Goal: Check status: Check status

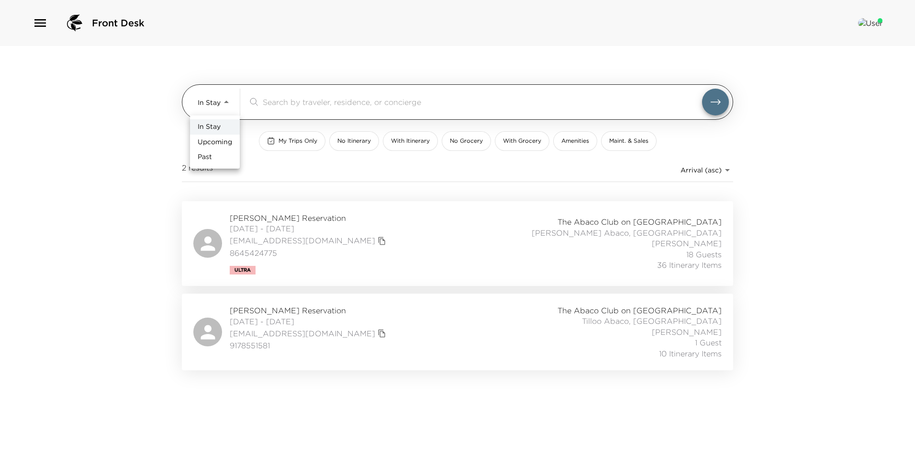
click at [220, 103] on body "Front Desk In Stay In-Stay ​ My Trips Only No Itinerary With Itinerary No Groce…" at bounding box center [457, 228] width 915 height 457
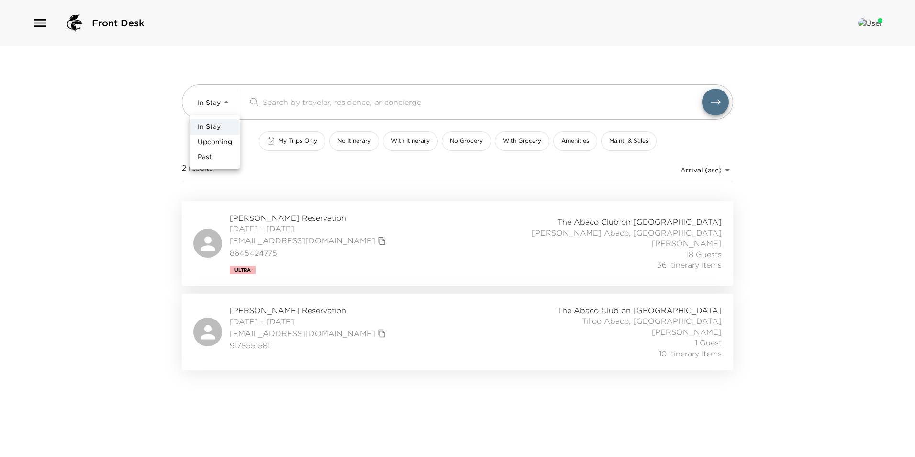
click at [214, 135] on li "Upcoming" at bounding box center [215, 142] width 50 height 15
type input "Upcoming"
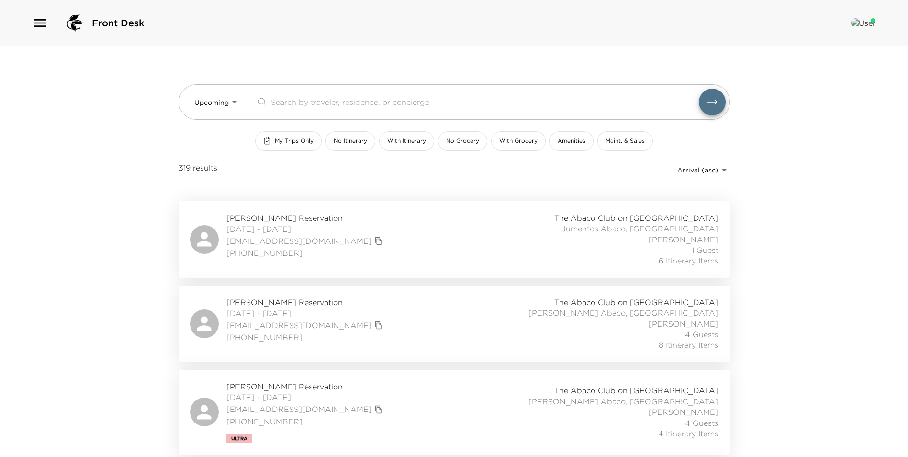
click at [345, 256] on div "[PERSON_NAME] Reservation [DATE] - [DATE] [EMAIL_ADDRESS][DOMAIN_NAME] [PHONE_N…" at bounding box center [454, 240] width 528 height 54
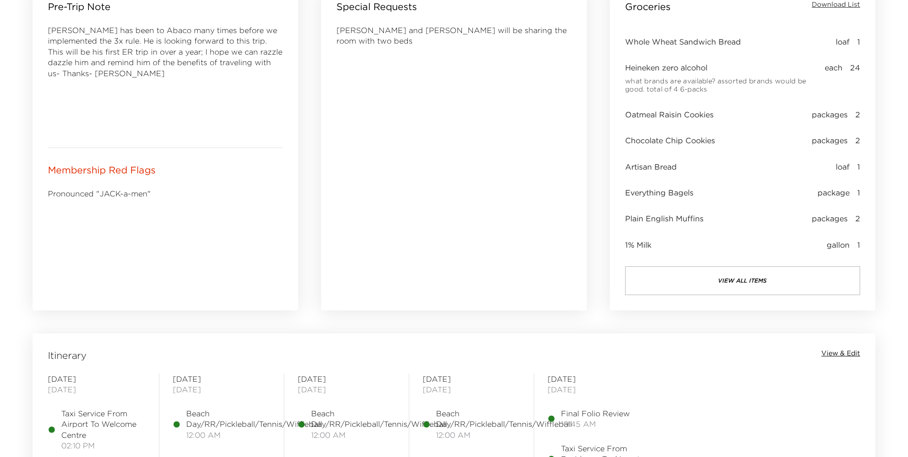
scroll to position [479, 0]
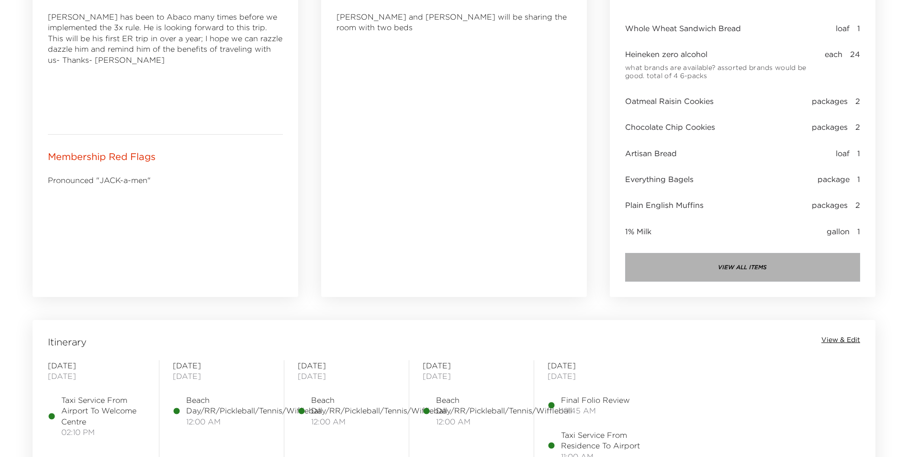
click at [804, 258] on button "view all items" at bounding box center [742, 267] width 235 height 29
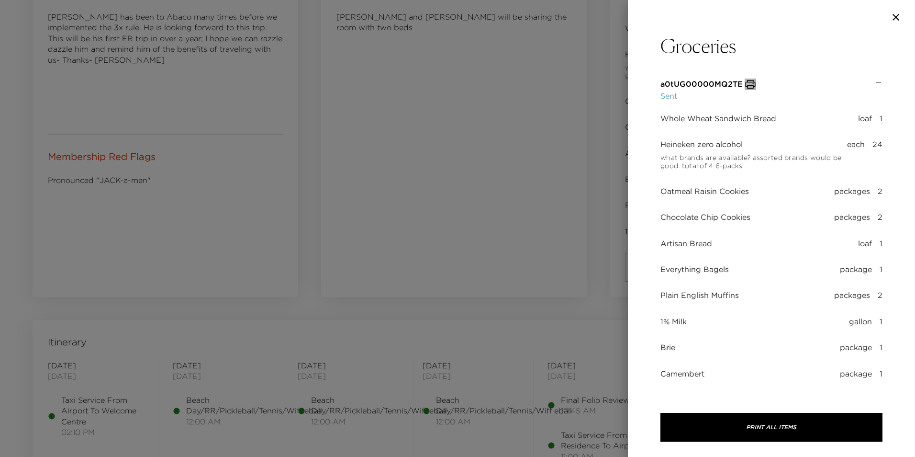
click at [748, 85] on icon "button" at bounding box center [750, 84] width 11 height 11
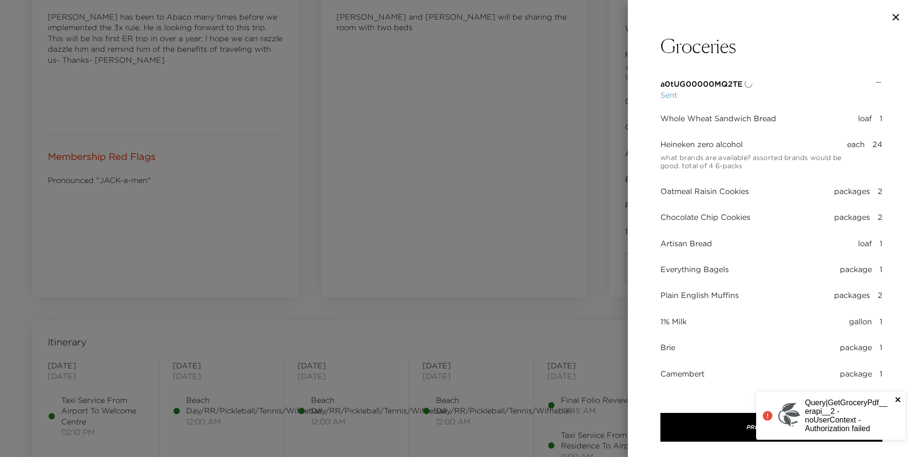
click at [899, 397] on icon "close" at bounding box center [898, 399] width 7 height 8
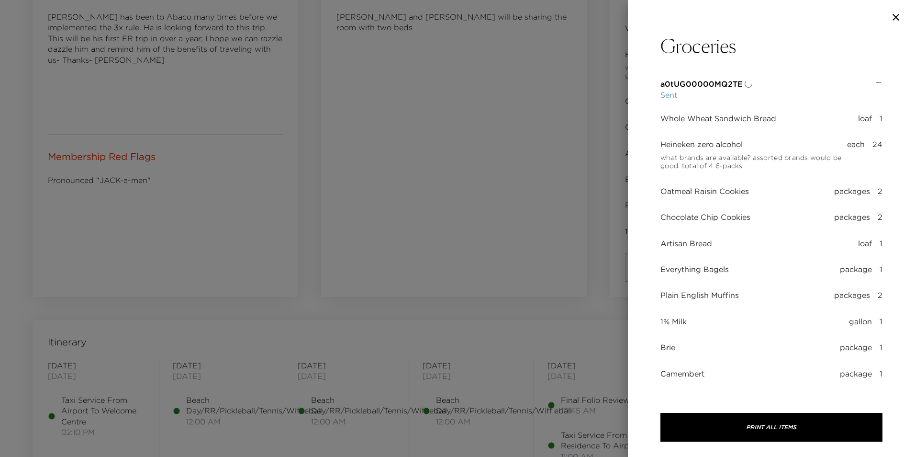
drag, startPoint x: 504, startPoint y: 132, endPoint x: 579, endPoint y: 183, distance: 91.0
click at [507, 132] on div at bounding box center [457, 228] width 915 height 457
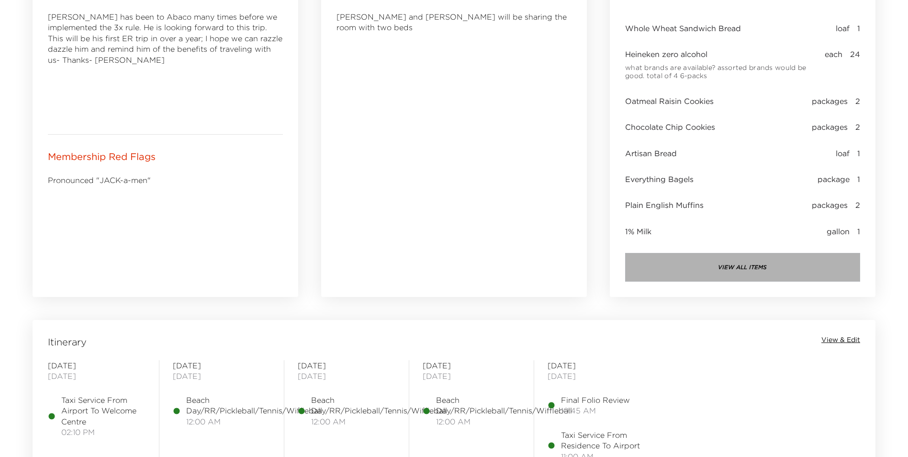
click at [709, 268] on button "view all items" at bounding box center [742, 267] width 235 height 29
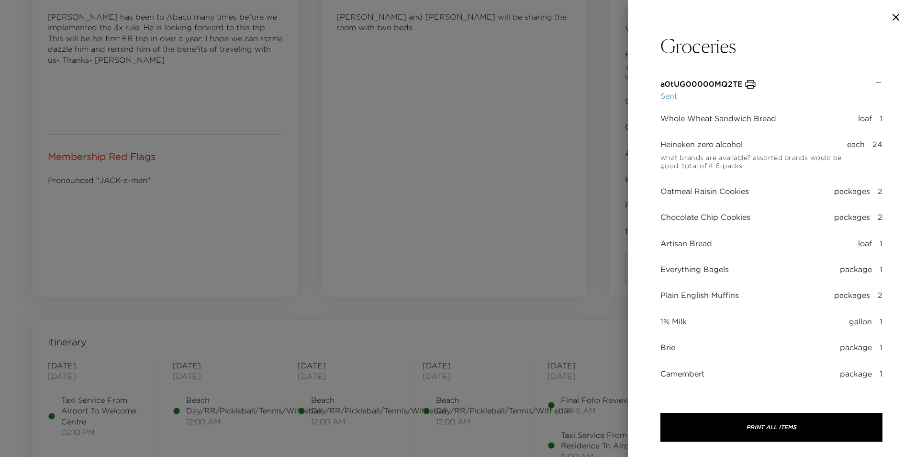
click at [464, 155] on div at bounding box center [457, 228] width 915 height 457
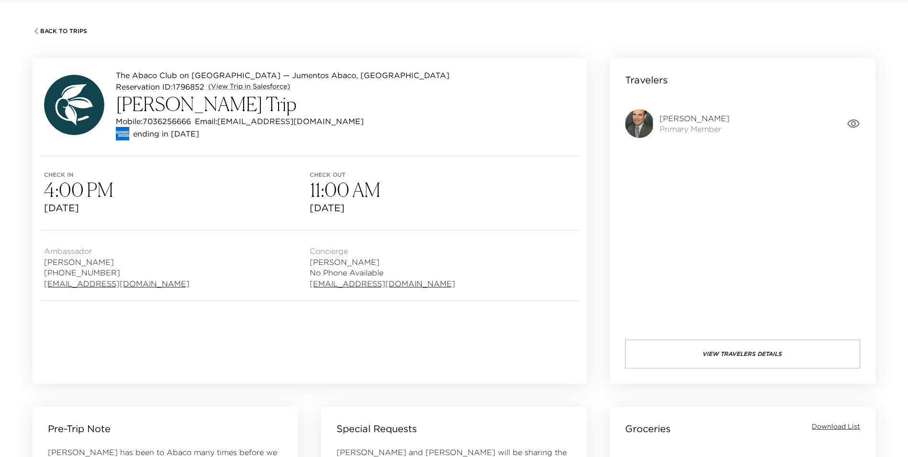
scroll to position [191, 0]
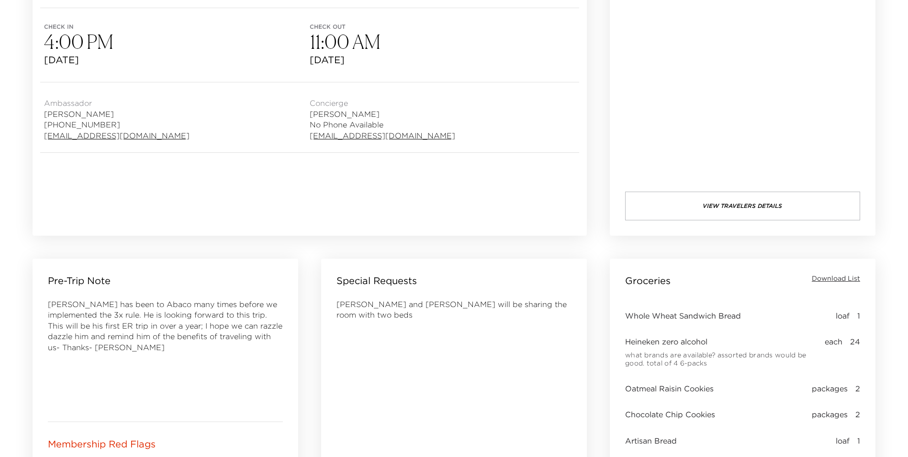
click at [757, 221] on div "Travelers John Jacquemin Primary Member View Travelers Details" at bounding box center [743, 73] width 266 height 326
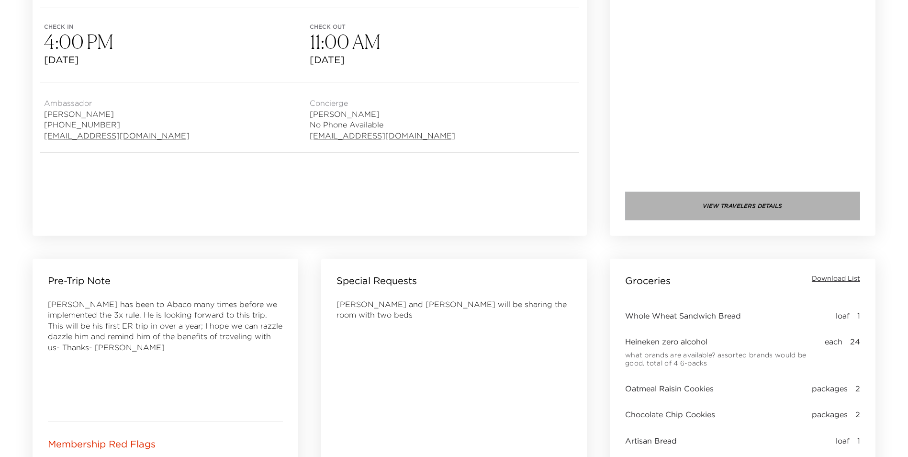
click at [758, 215] on button "View Travelers Details" at bounding box center [742, 205] width 235 height 29
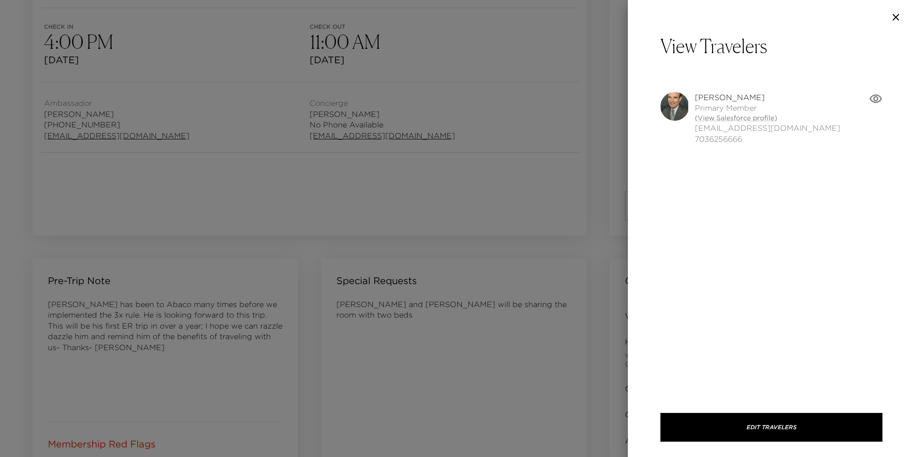
click at [739, 104] on span "Primary Member" at bounding box center [768, 107] width 146 height 11
click at [745, 117] on link "(View Salesforce profile)" at bounding box center [768, 118] width 146 height 10
click at [467, 227] on div at bounding box center [457, 228] width 915 height 457
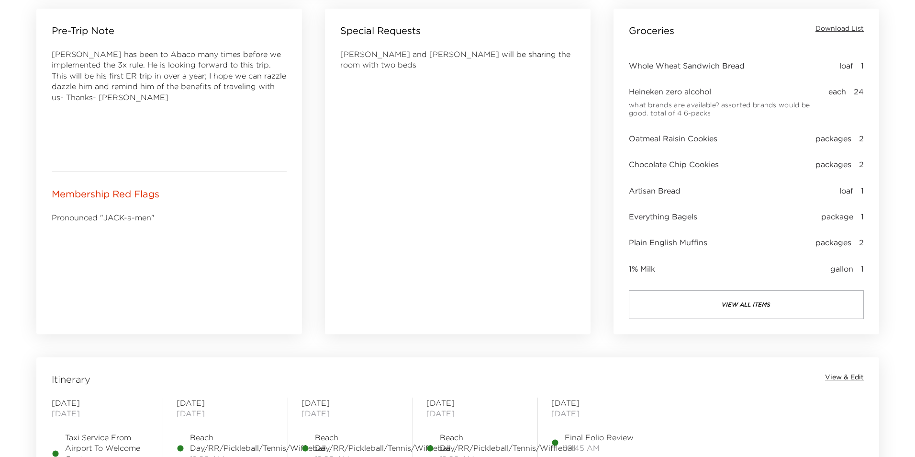
scroll to position [574, 0]
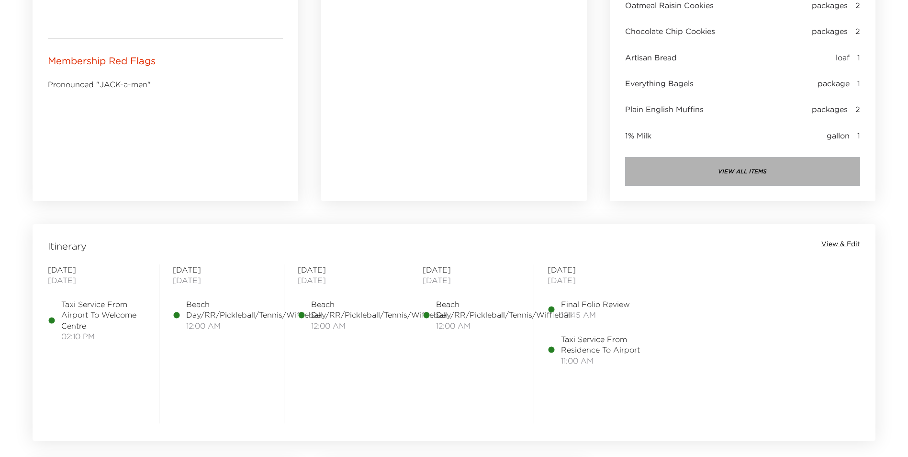
click at [698, 174] on button "view all items" at bounding box center [742, 171] width 235 height 29
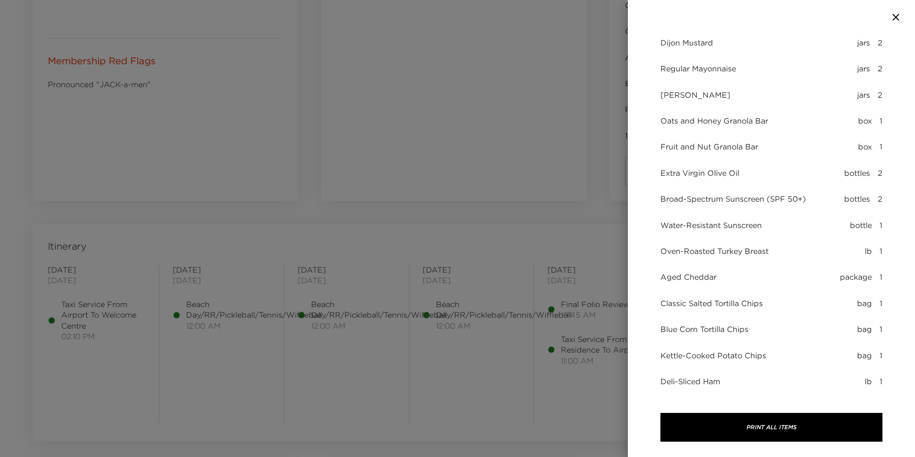
scroll to position [1823, 0]
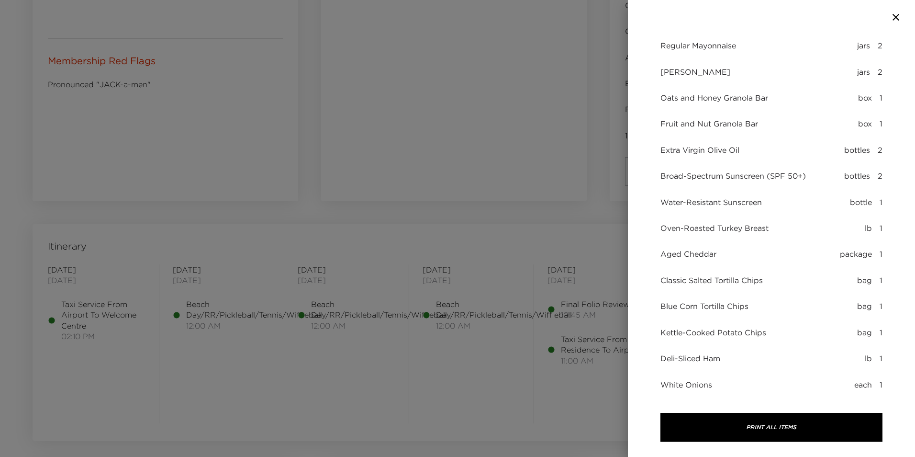
click at [486, 147] on div at bounding box center [457, 228] width 915 height 457
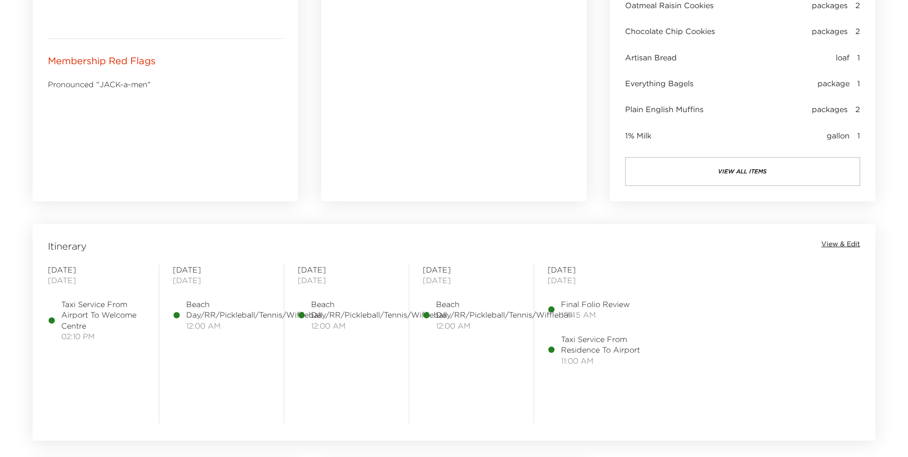
drag, startPoint x: 727, startPoint y: 156, endPoint x: 736, endPoint y: 165, distance: 12.5
click at [727, 157] on div "Groceries Download List Whole Wheat Sandwich Bread loaf 1 Heineken zero alcohol…" at bounding box center [743, 39] width 266 height 326
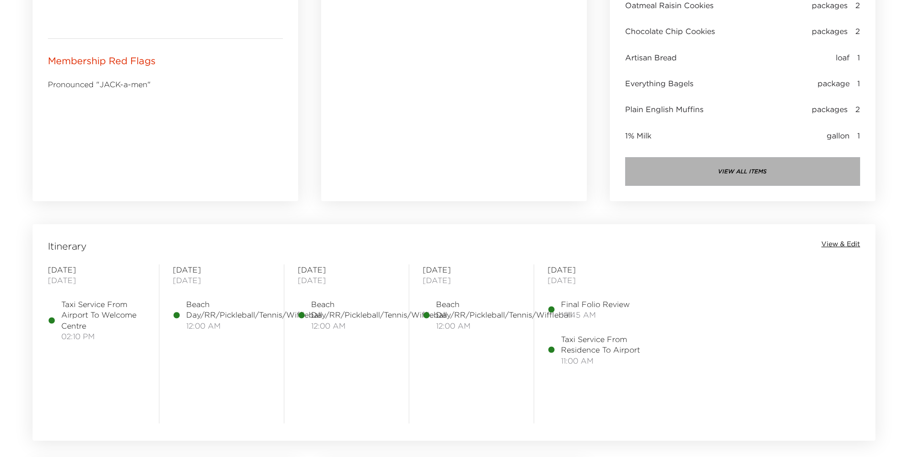
click at [736, 165] on button "view all items" at bounding box center [742, 171] width 235 height 29
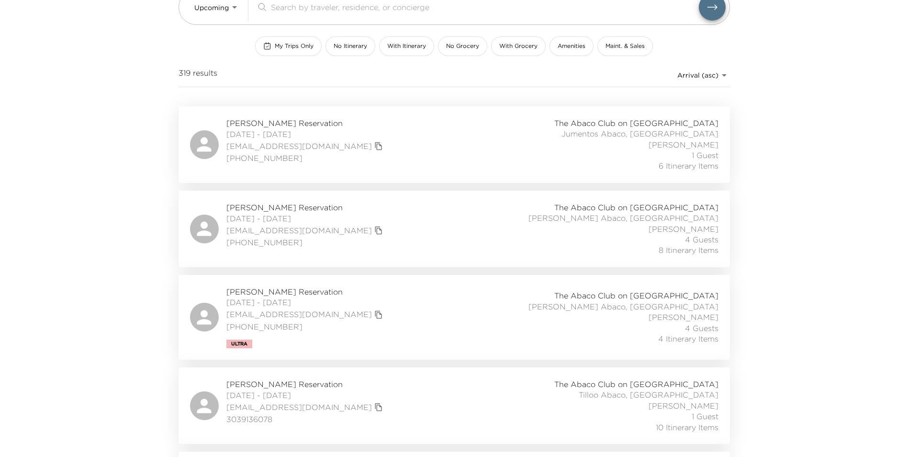
scroll to position [96, 0]
click at [627, 292] on span "The Abaco Club on [GEOGRAPHIC_DATA]" at bounding box center [636, 294] width 164 height 11
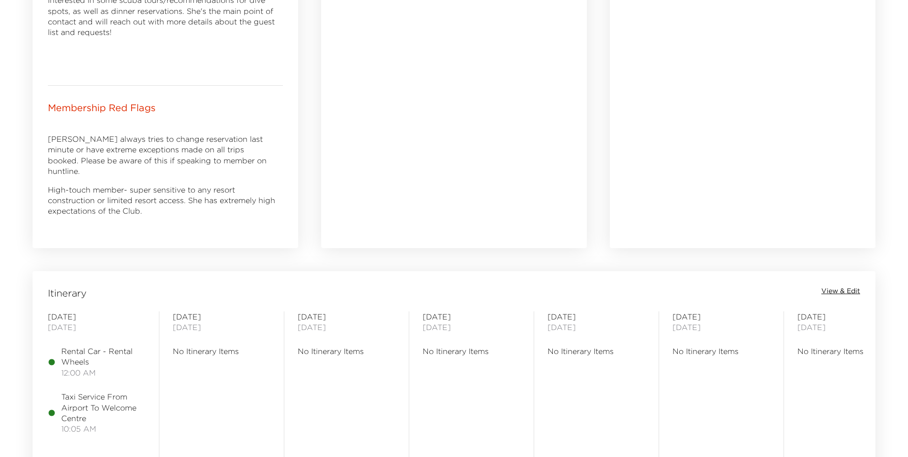
scroll to position [383, 0]
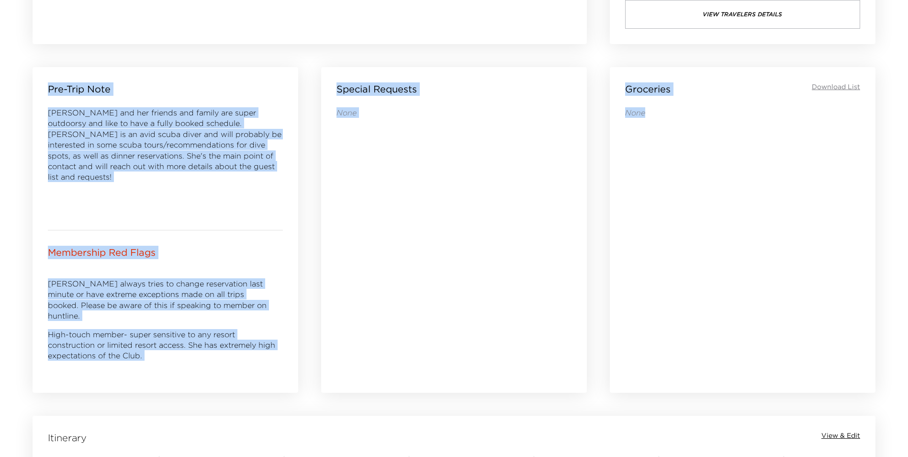
click at [879, 412] on div "The Abaco Club on [GEOGRAPHIC_DATA] — [PERSON_NAME][GEOGRAPHIC_DATA], [GEOGRAPH…" at bounding box center [454, 349] width 866 height 1285
